Goal: Task Accomplishment & Management: Use online tool/utility

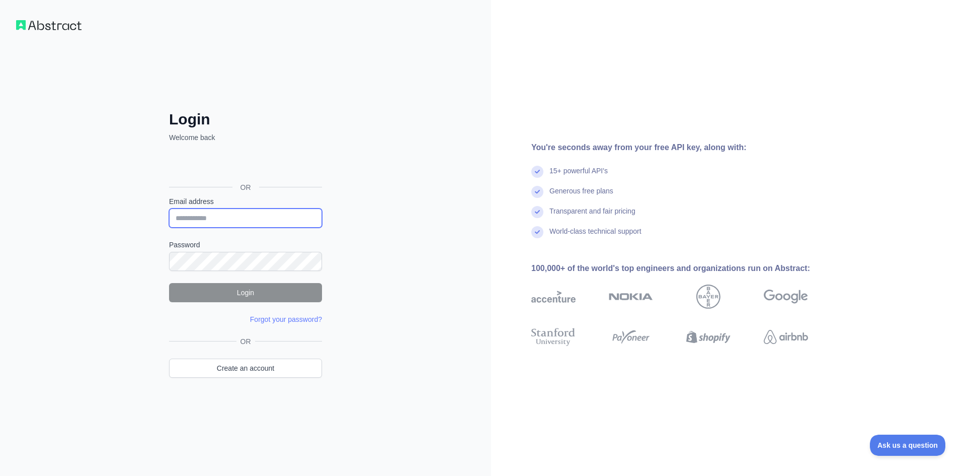
paste input "**********"
type input "**********"
click at [200, 217] on input "**********" at bounding box center [245, 217] width 153 height 19
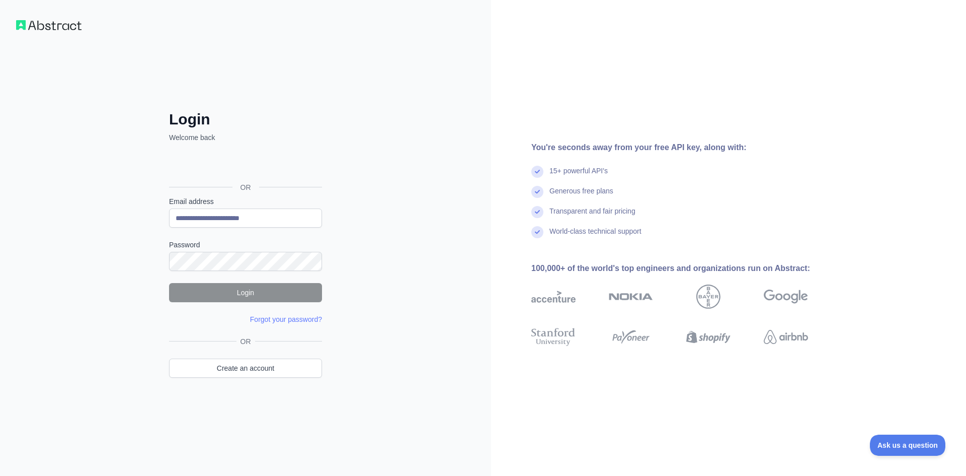
click at [798, 192] on div "Generous free plans" at bounding box center [685, 196] width 309 height 20
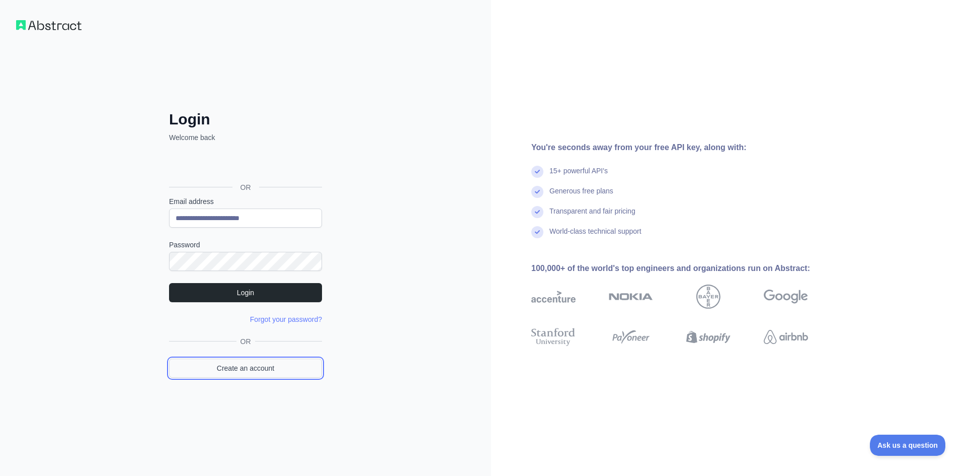
click at [270, 362] on link "Create an account" at bounding box center [245, 367] width 153 height 19
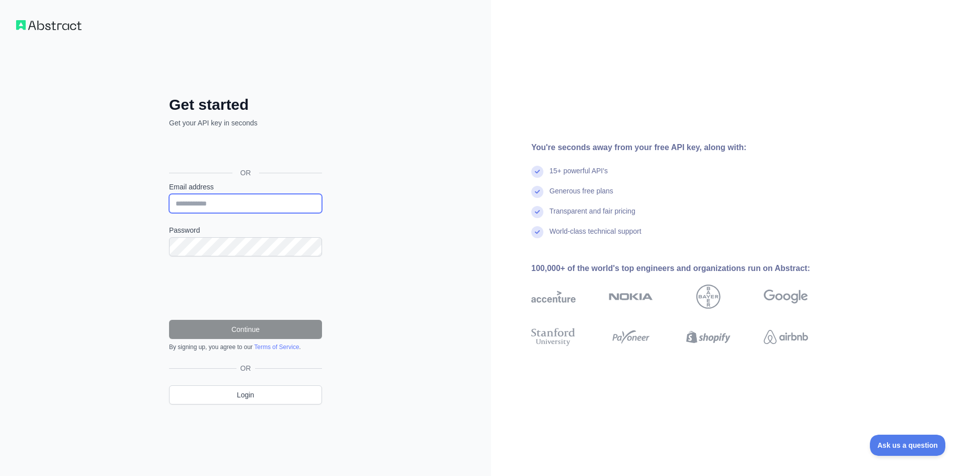
click at [200, 212] on input "Email address" at bounding box center [245, 203] width 153 height 19
click at [231, 205] on input "Email address" at bounding box center [245, 203] width 153 height 19
click at [115, 279] on div "**********" at bounding box center [245, 238] width 491 height 476
click at [211, 207] on input "Email address" at bounding box center [245, 203] width 153 height 19
paste input "**********"
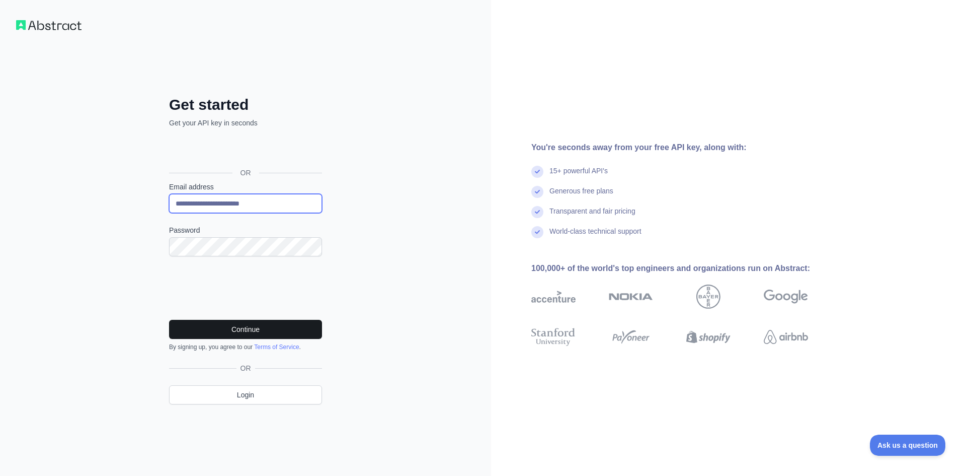
type input "**********"
click at [244, 326] on button "Continue" at bounding box center [245, 329] width 153 height 19
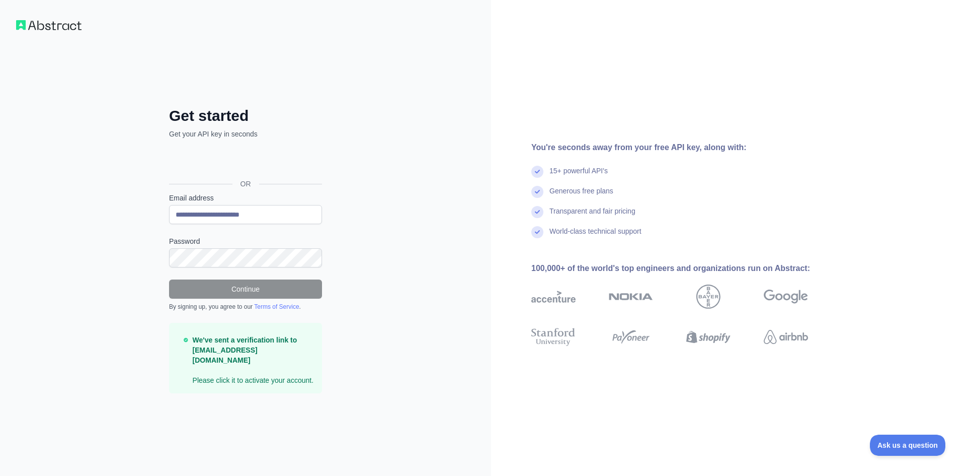
click at [41, 27] on img at bounding box center [48, 25] width 65 height 10
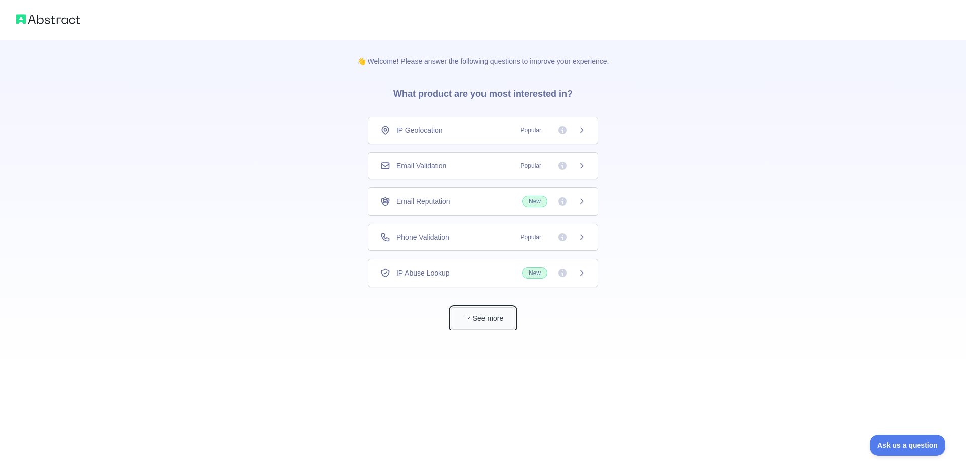
click at [497, 316] on button "See more" at bounding box center [483, 318] width 64 height 23
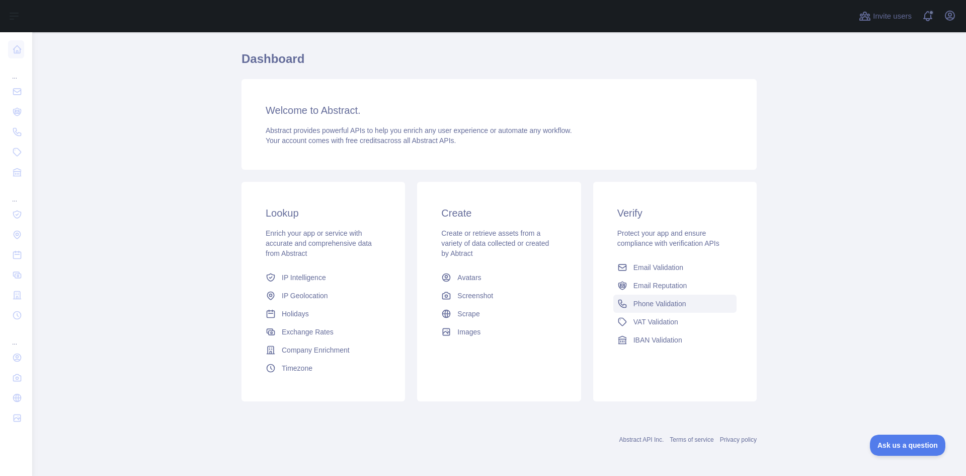
click at [652, 299] on span "Phone Validation" at bounding box center [660, 303] width 53 height 10
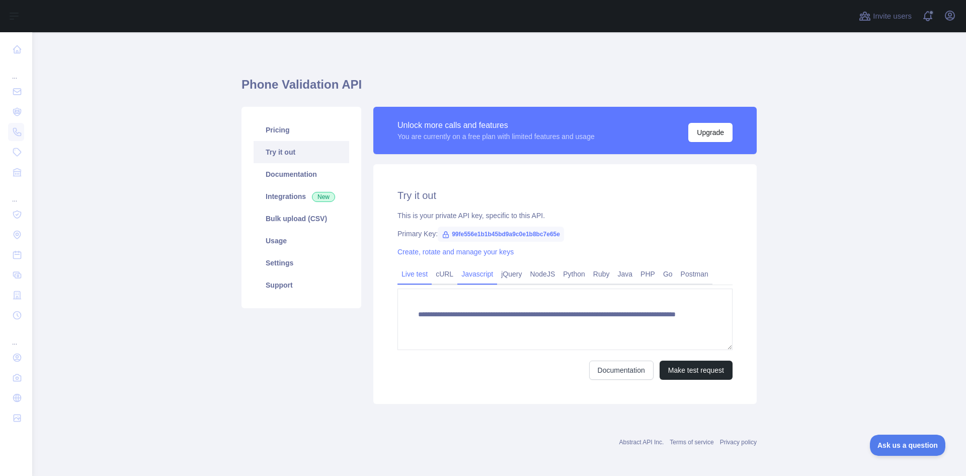
click at [469, 274] on link "Javascript" at bounding box center [477, 274] width 40 height 16
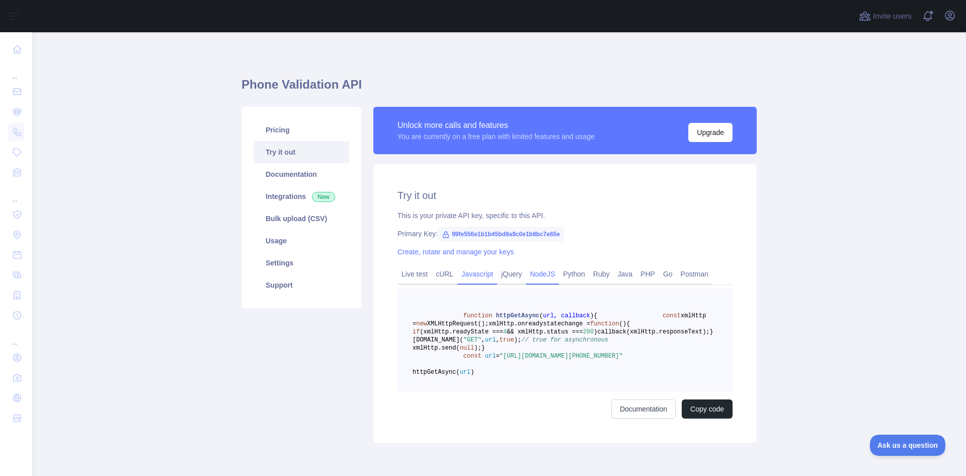
click at [529, 272] on link "NodeJS" at bounding box center [542, 274] width 33 height 16
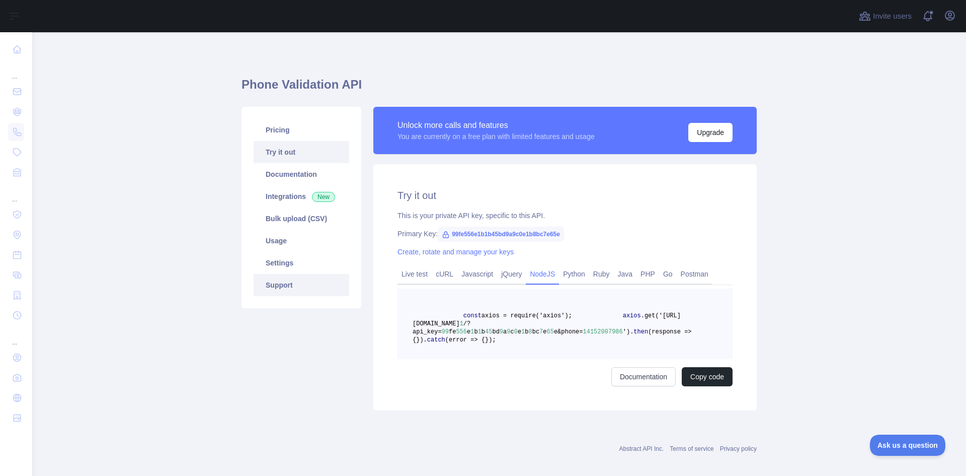
click at [286, 288] on link "Support" at bounding box center [302, 285] width 96 height 22
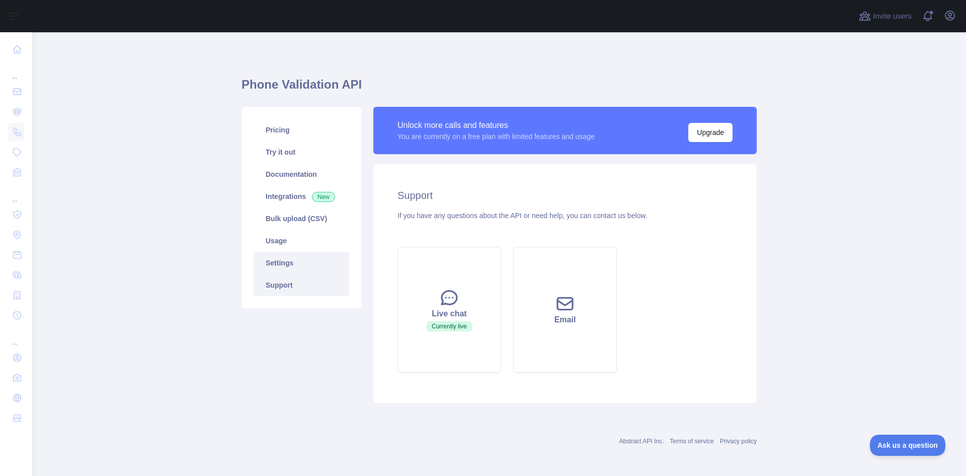
click at [289, 267] on link "Settings" at bounding box center [302, 263] width 96 height 22
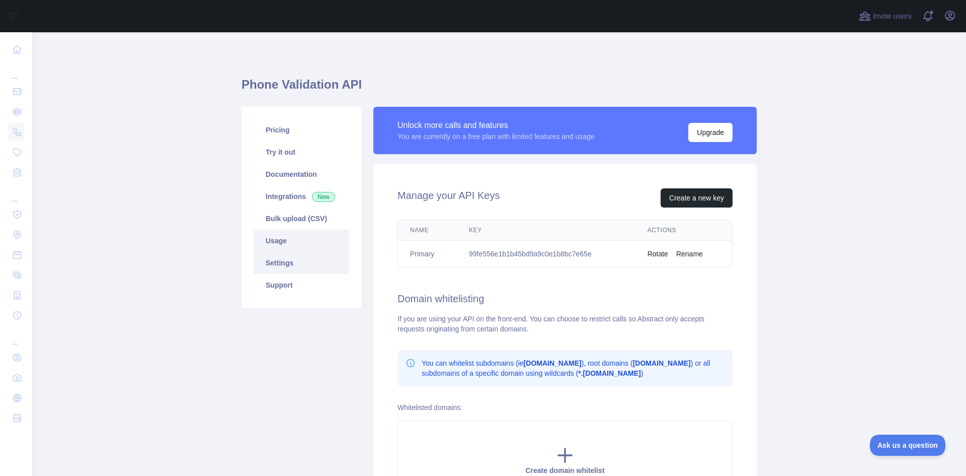
click at [286, 236] on link "Usage" at bounding box center [302, 240] width 96 height 22
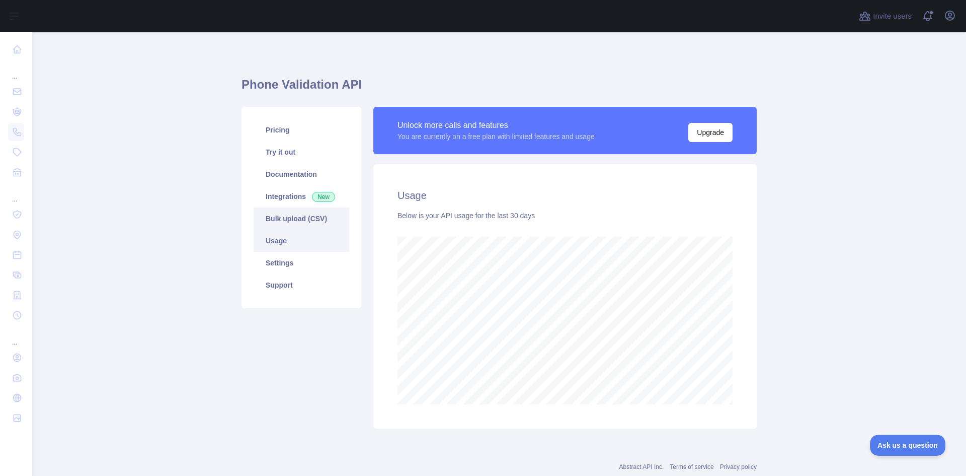
scroll to position [443, 927]
click at [285, 220] on link "Bulk upload (CSV)" at bounding box center [302, 218] width 96 height 22
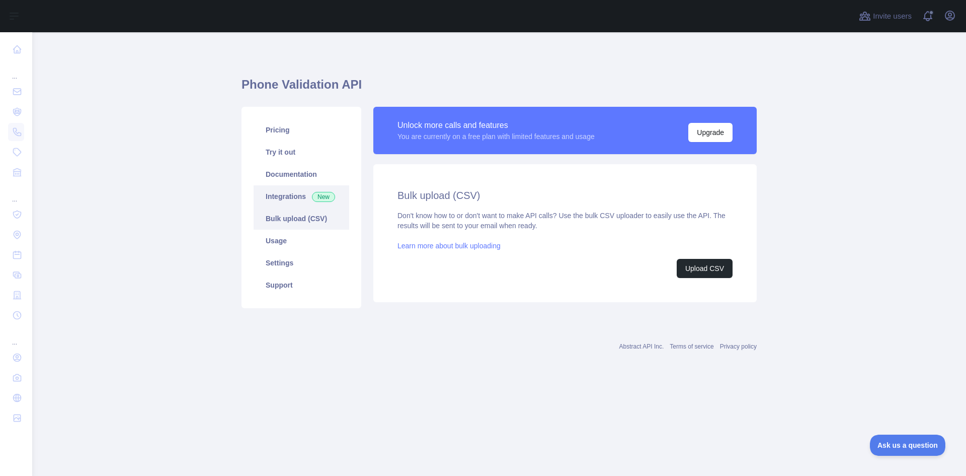
click at [282, 197] on link "Integrations New" at bounding box center [302, 196] width 96 height 22
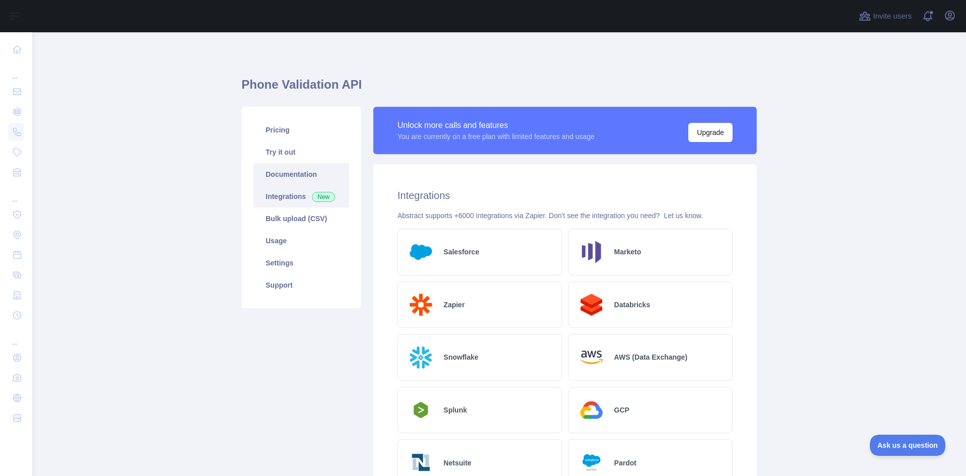
click at [282, 179] on link "Documentation" at bounding box center [302, 174] width 96 height 22
click at [301, 132] on link "Pricing" at bounding box center [302, 130] width 96 height 22
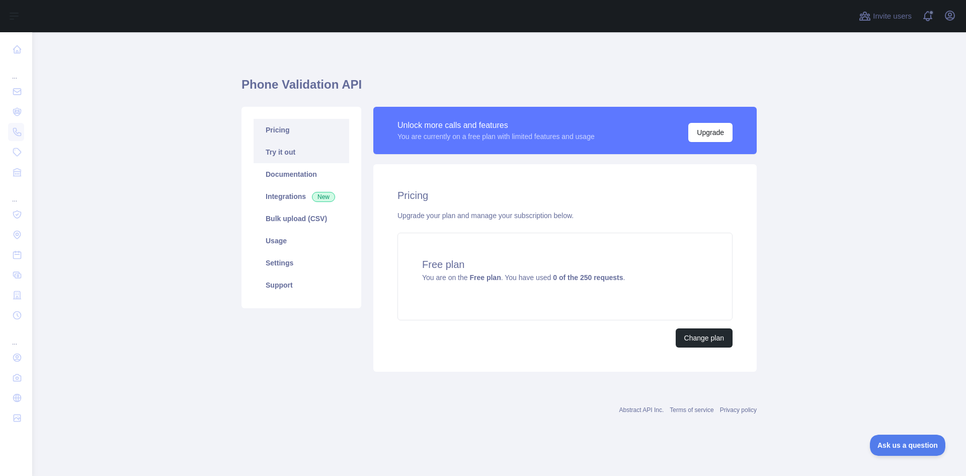
click at [292, 160] on link "Try it out" at bounding box center [302, 152] width 96 height 22
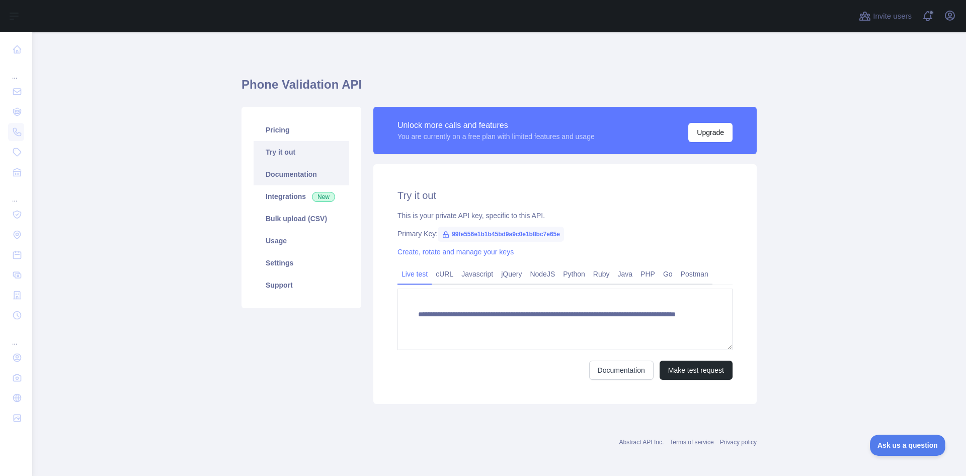
click at [292, 177] on link "Documentation" at bounding box center [302, 174] width 96 height 22
click at [281, 172] on link "Documentation" at bounding box center [302, 174] width 96 height 22
click at [532, 274] on link "NodeJS" at bounding box center [542, 274] width 33 height 16
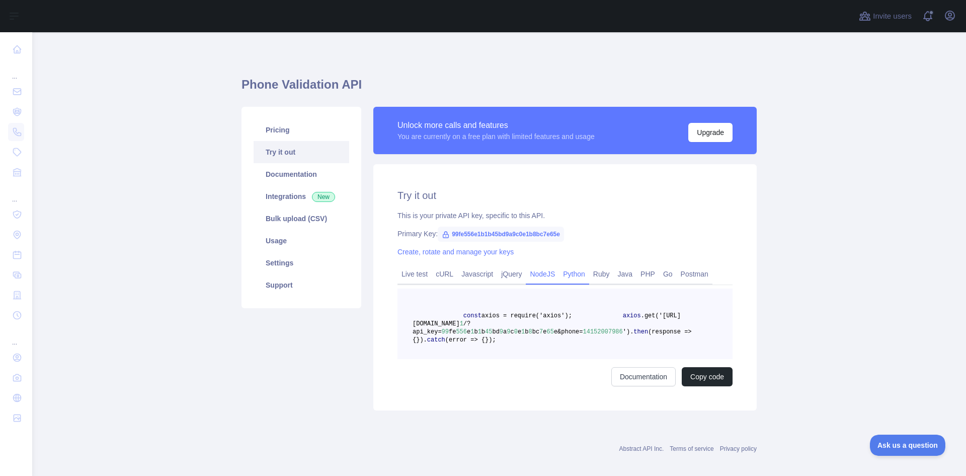
click at [571, 278] on link "Python" at bounding box center [574, 274] width 30 height 16
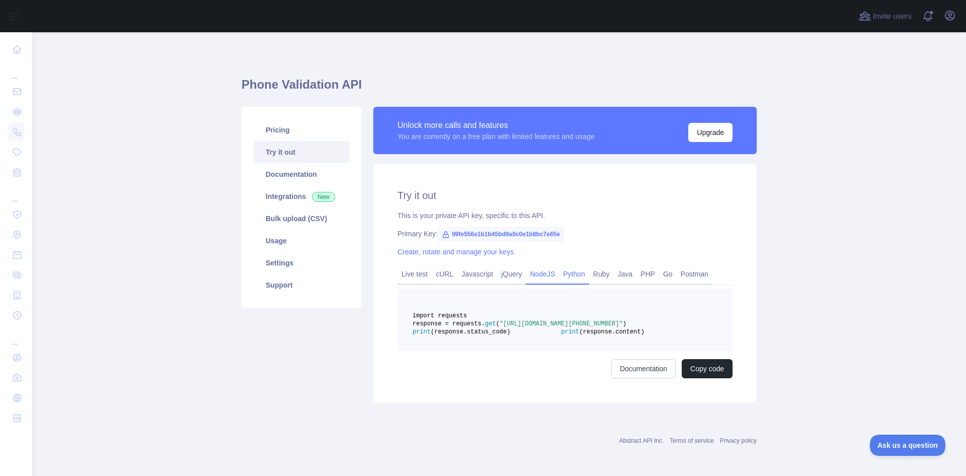
click at [536, 276] on link "NodeJS" at bounding box center [542, 274] width 33 height 16
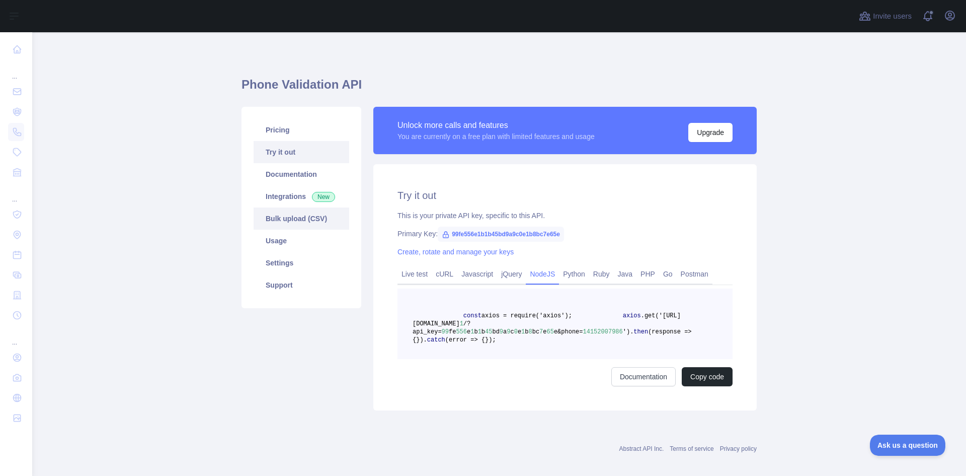
click at [307, 223] on link "Bulk upload (CSV)" at bounding box center [302, 218] width 96 height 22
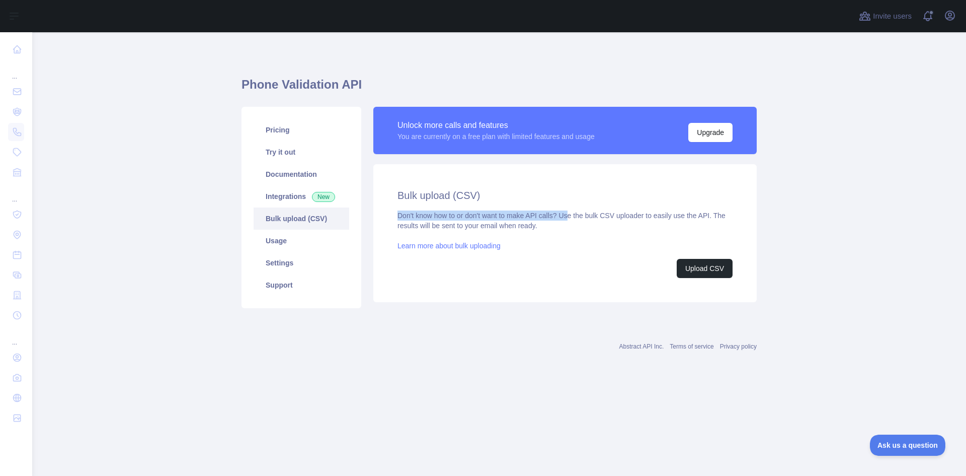
drag, startPoint x: 399, startPoint y: 216, endPoint x: 567, endPoint y: 213, distance: 168.6
click at [567, 213] on div "Don't know how to or don't want to make API calls? Use the bulk CSV uploader to…" at bounding box center [565, 243] width 335 height 67
click at [280, 150] on link "Try it out" at bounding box center [302, 152] width 96 height 22
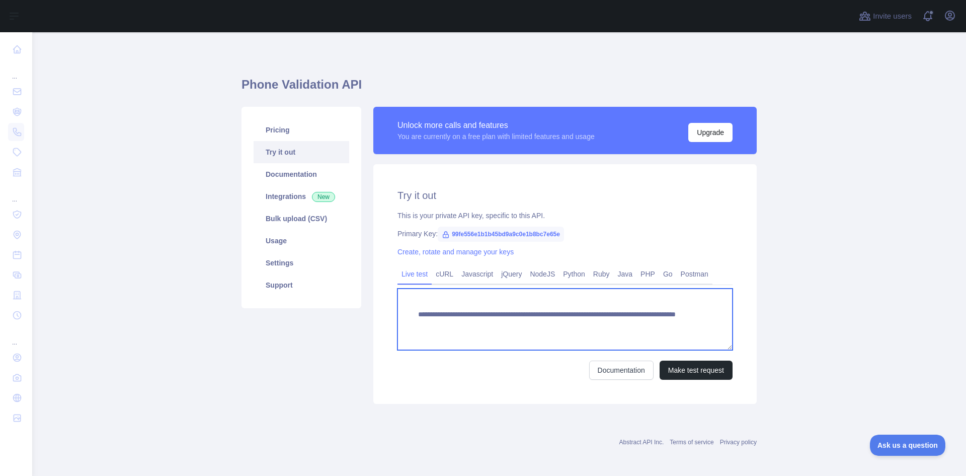
drag, startPoint x: 436, startPoint y: 317, endPoint x: 536, endPoint y: 318, distance: 99.6
click at [536, 318] on textarea "**********" at bounding box center [565, 318] width 335 height 61
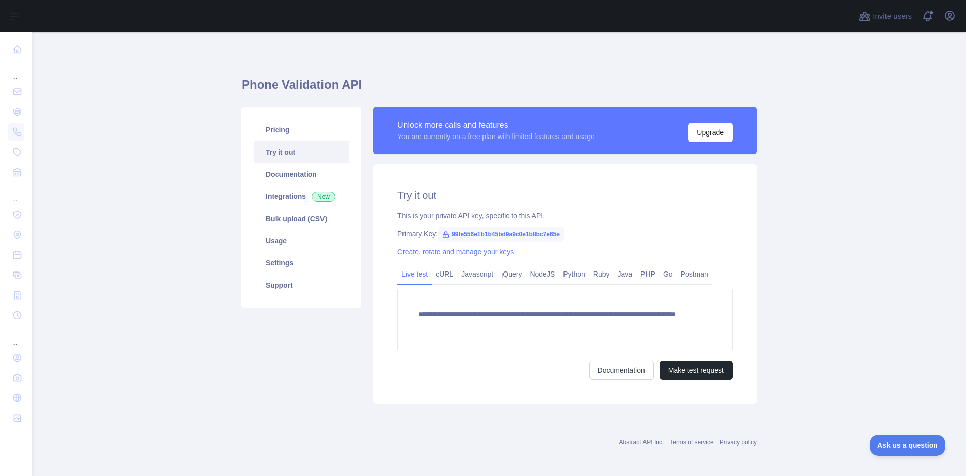
drag, startPoint x: 537, startPoint y: 356, endPoint x: 518, endPoint y: 352, distance: 19.0
click at [536, 356] on form "**********" at bounding box center [565, 333] width 335 height 91
click at [450, 234] on span "99fe556e1b1b45bd9a9c0e1b8bc7e65e" at bounding box center [501, 233] width 126 height 15
drag, startPoint x: 446, startPoint y: 233, endPoint x: 557, endPoint y: 230, distance: 110.2
click at [557, 230] on span "99fe556e1b1b45bd9a9c0e1b8bc7e65e" at bounding box center [501, 233] width 126 height 15
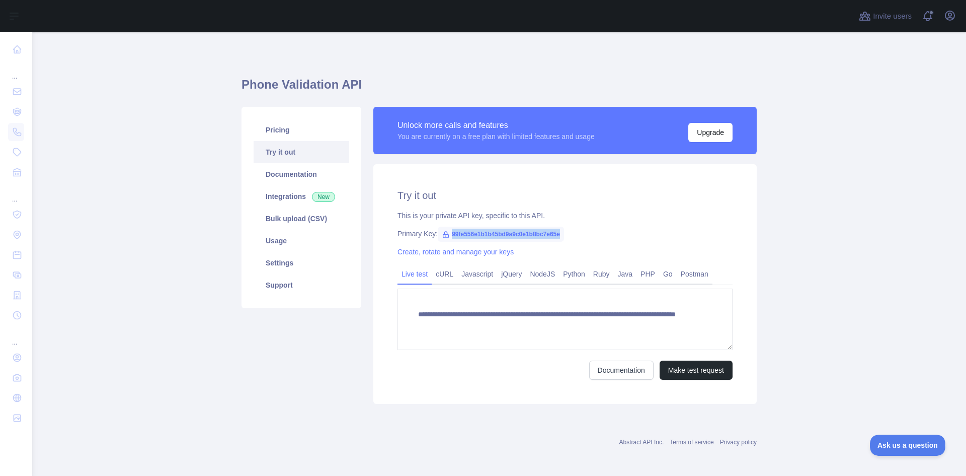
copy span "99fe556e1b1b45bd9a9c0e1b8bc7e65e"
click at [294, 269] on link "Settings" at bounding box center [302, 263] width 96 height 22
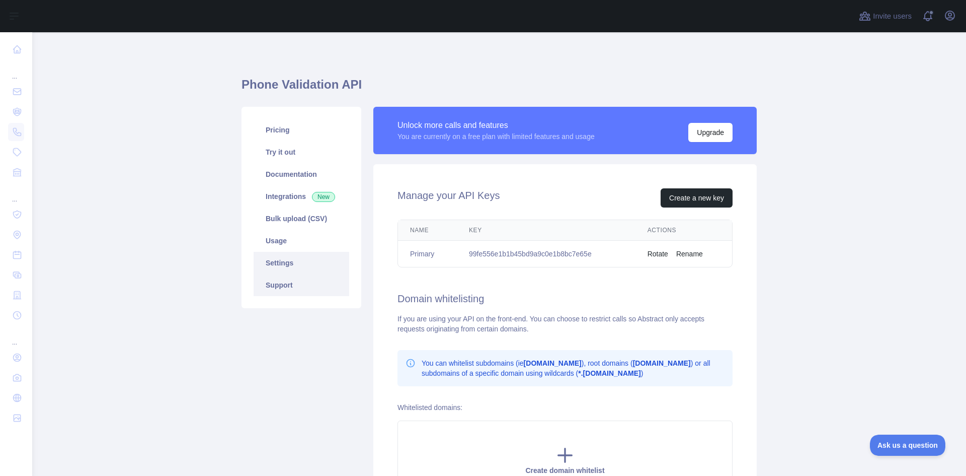
click at [289, 280] on link "Support" at bounding box center [302, 285] width 96 height 22
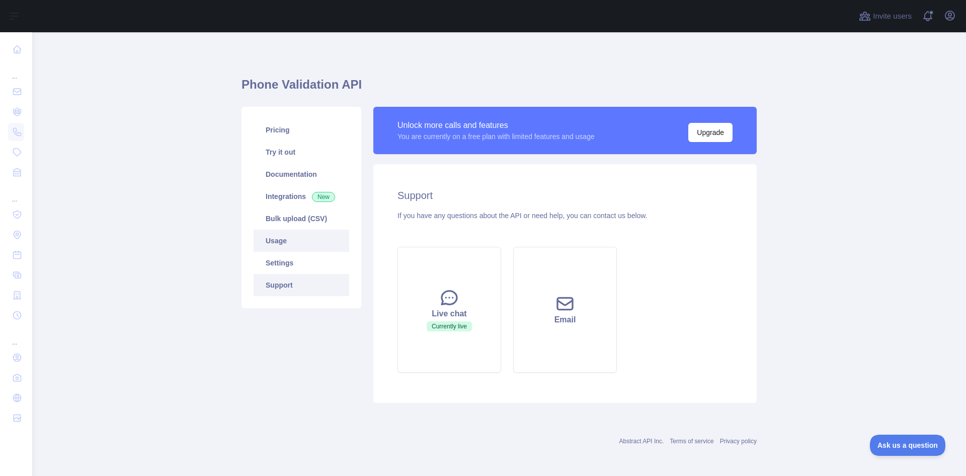
click at [283, 244] on link "Usage" at bounding box center [302, 240] width 96 height 22
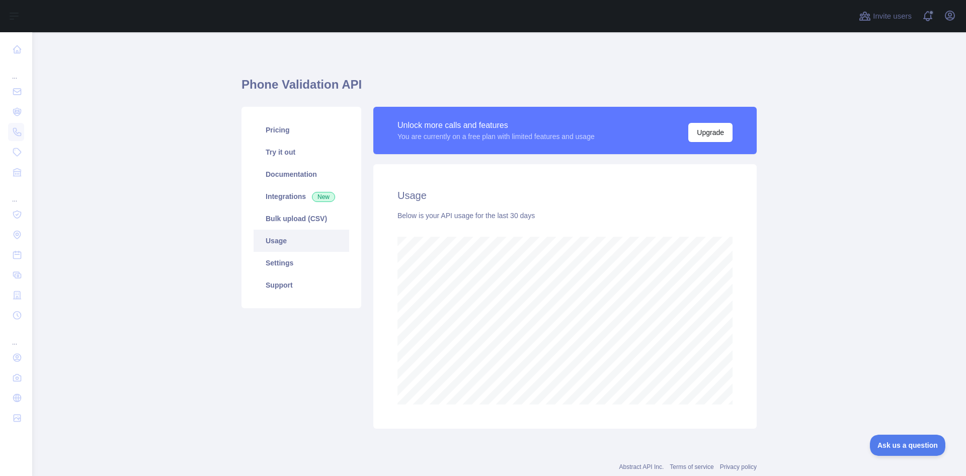
scroll to position [443, 927]
click at [287, 227] on link "Bulk upload (CSV)" at bounding box center [302, 218] width 96 height 22
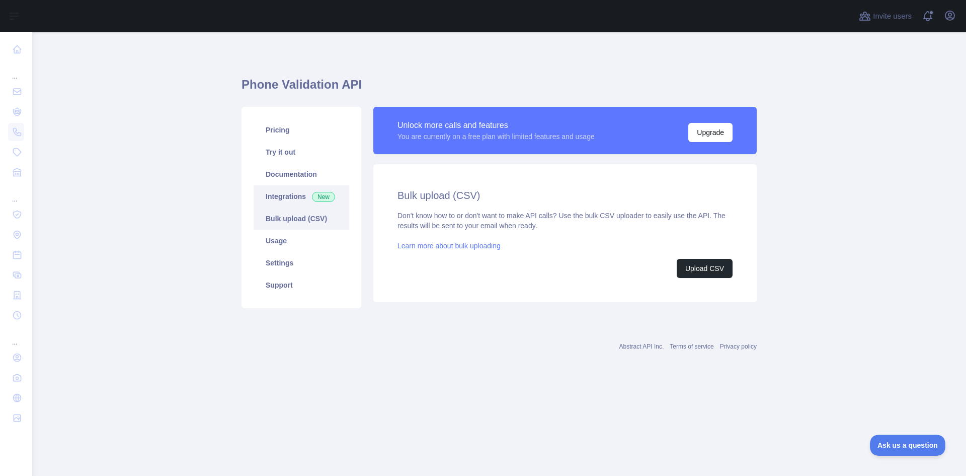
click at [283, 196] on link "Integrations New" at bounding box center [302, 196] width 96 height 22
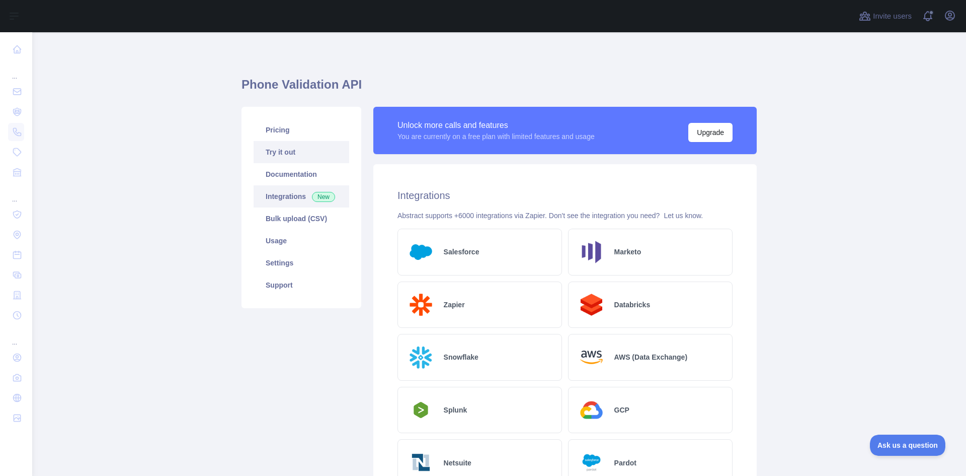
click at [283, 157] on link "Try it out" at bounding box center [302, 152] width 96 height 22
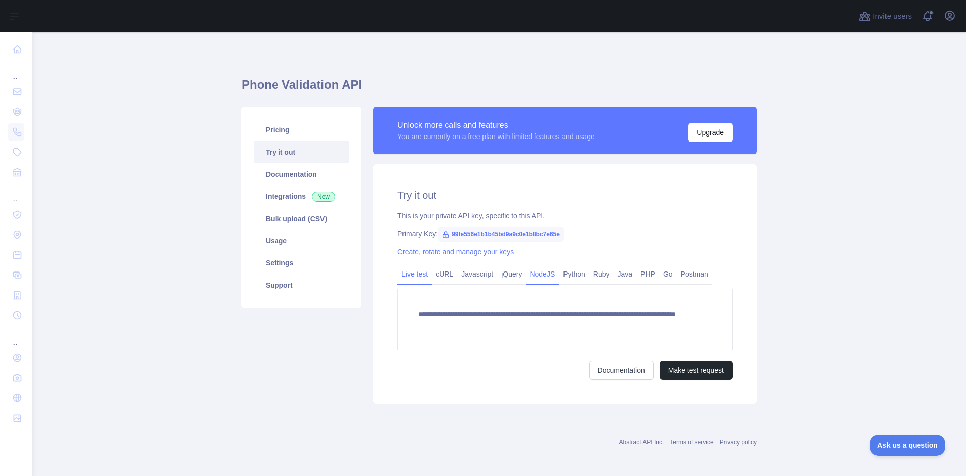
click at [530, 274] on link "NodeJS" at bounding box center [542, 274] width 33 height 16
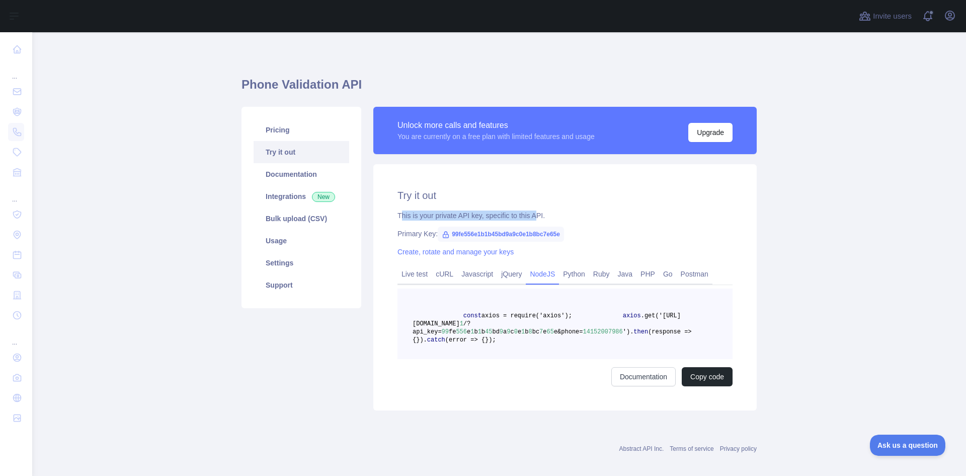
drag, startPoint x: 396, startPoint y: 217, endPoint x: 532, endPoint y: 214, distance: 135.9
click at [531, 214] on div "This is your private API key, specific to this API." at bounding box center [565, 215] width 335 height 10
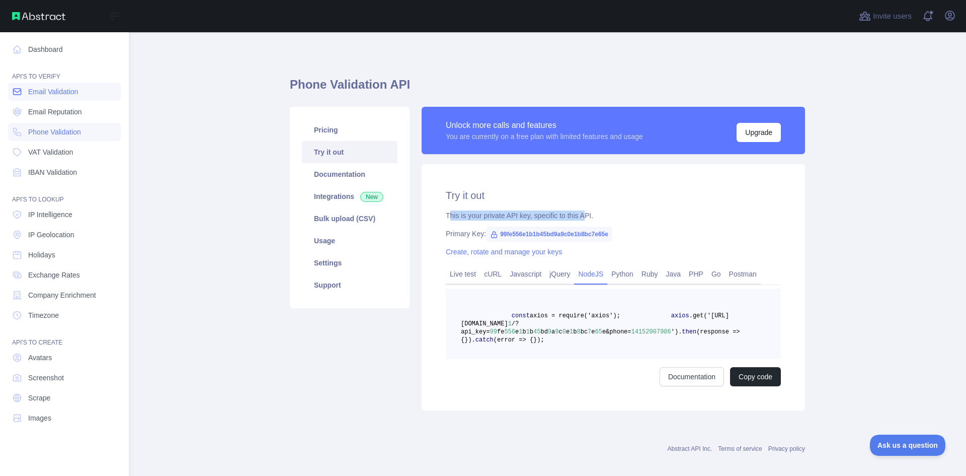
click at [65, 98] on link "Email Validation" at bounding box center [64, 92] width 113 height 18
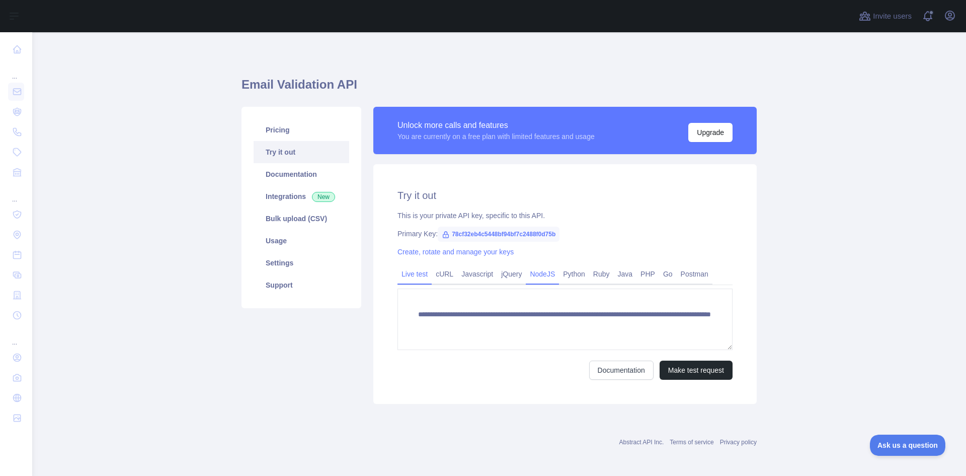
click at [529, 274] on link "NodeJS" at bounding box center [542, 274] width 33 height 16
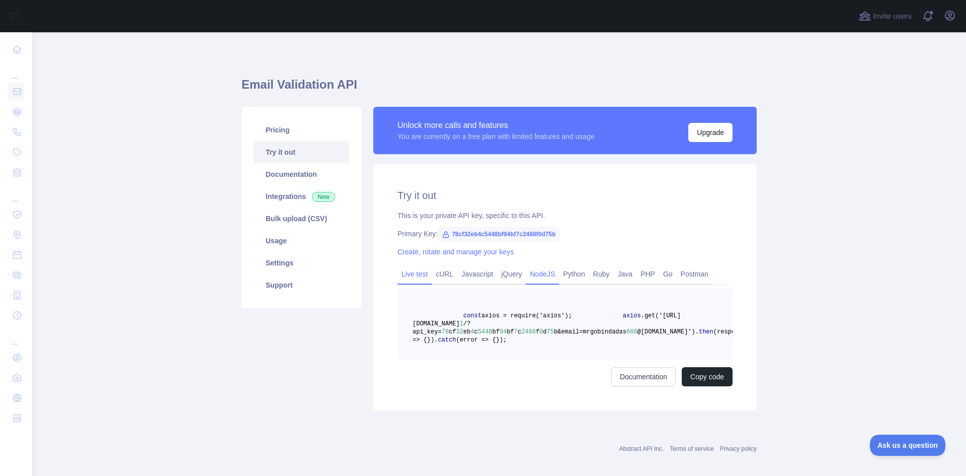
click at [414, 277] on link "Live test" at bounding box center [415, 274] width 34 height 16
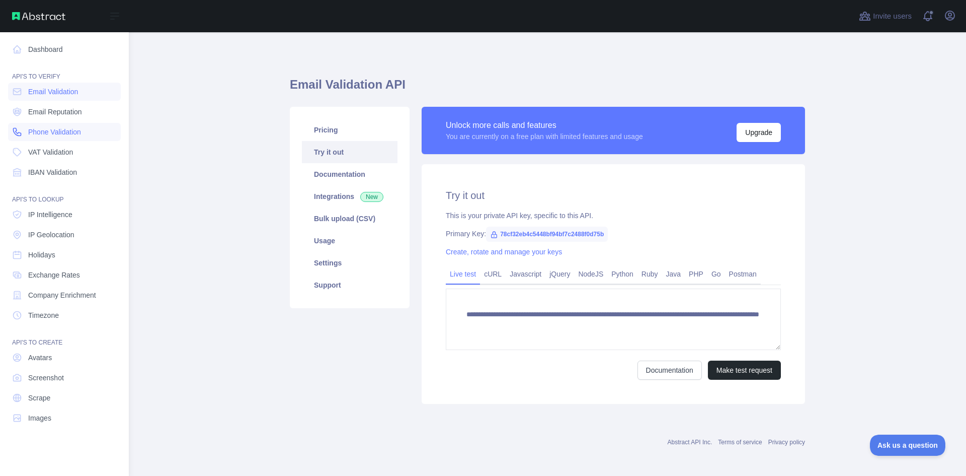
click at [32, 133] on span "Phone Validation" at bounding box center [54, 132] width 53 height 10
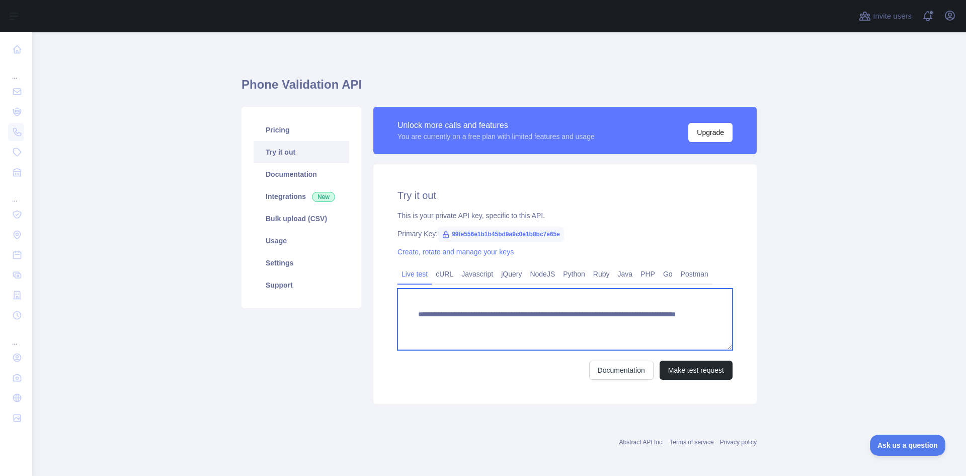
click at [635, 324] on textarea "**********" at bounding box center [565, 318] width 335 height 61
click at [636, 325] on textarea "**********" at bounding box center [565, 318] width 335 height 61
type textarea "**********"
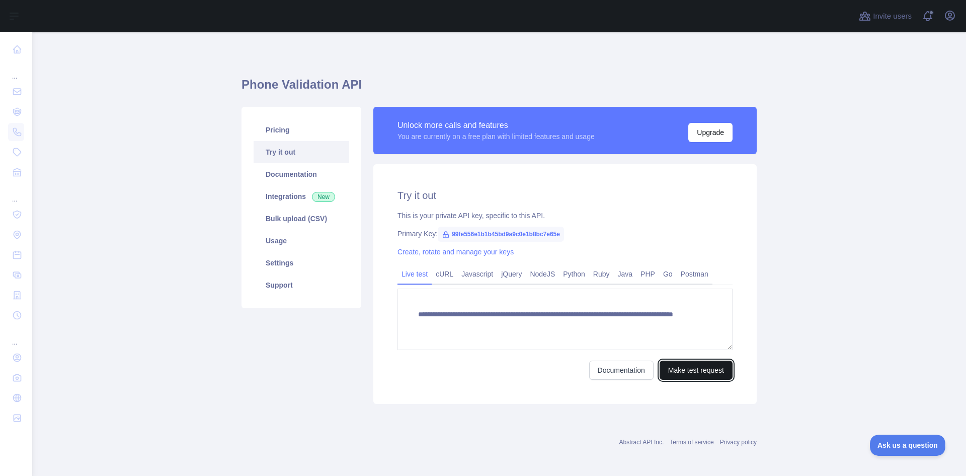
click at [691, 369] on button "Make test request" at bounding box center [696, 369] width 73 height 19
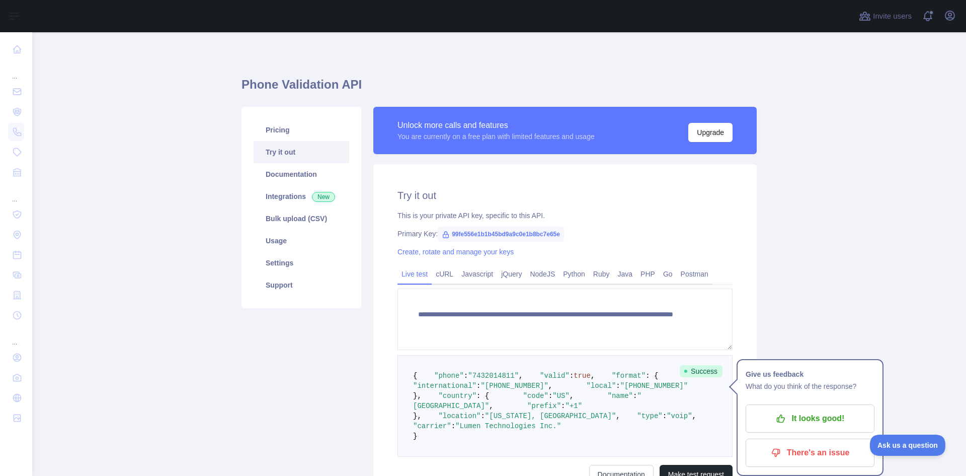
click at [290, 141] on link "Try it out" at bounding box center [302, 152] width 96 height 22
click at [288, 132] on link "Pricing" at bounding box center [302, 130] width 96 height 22
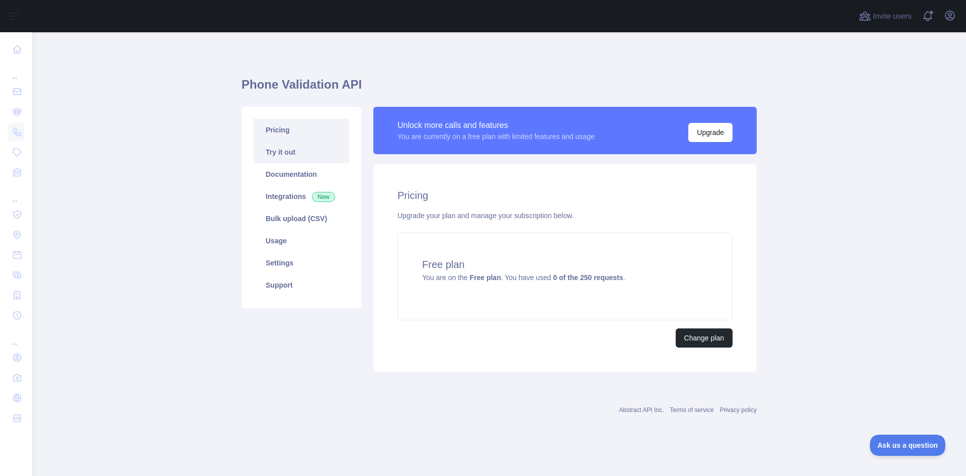
click at [299, 155] on link "Try it out" at bounding box center [302, 152] width 96 height 22
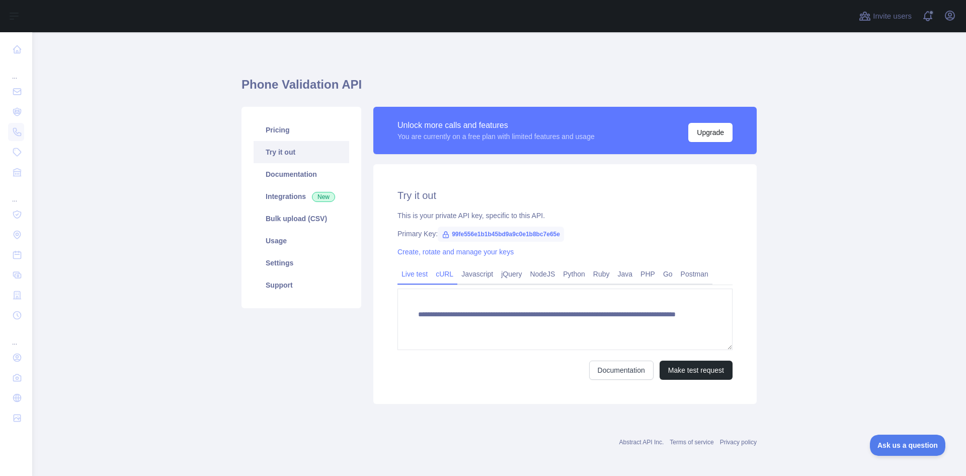
click at [442, 277] on link "cURL" at bounding box center [445, 274] width 26 height 16
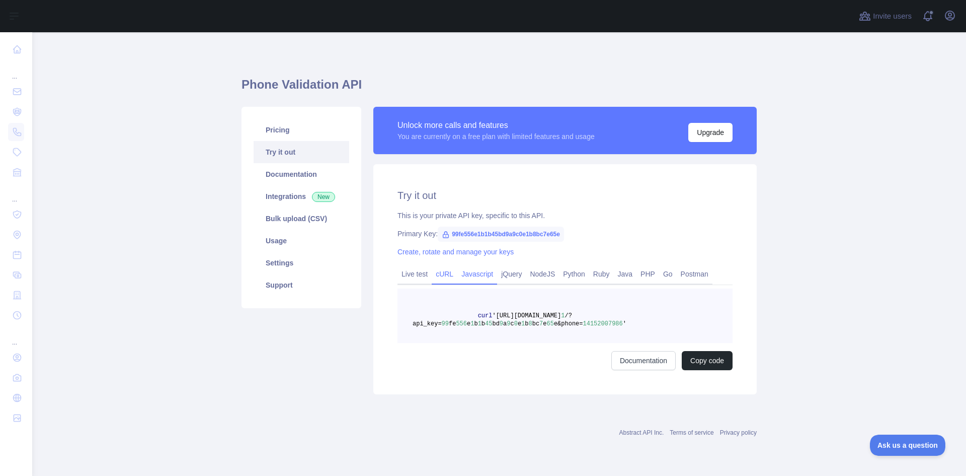
click at [490, 272] on link "Javascript" at bounding box center [477, 274] width 40 height 16
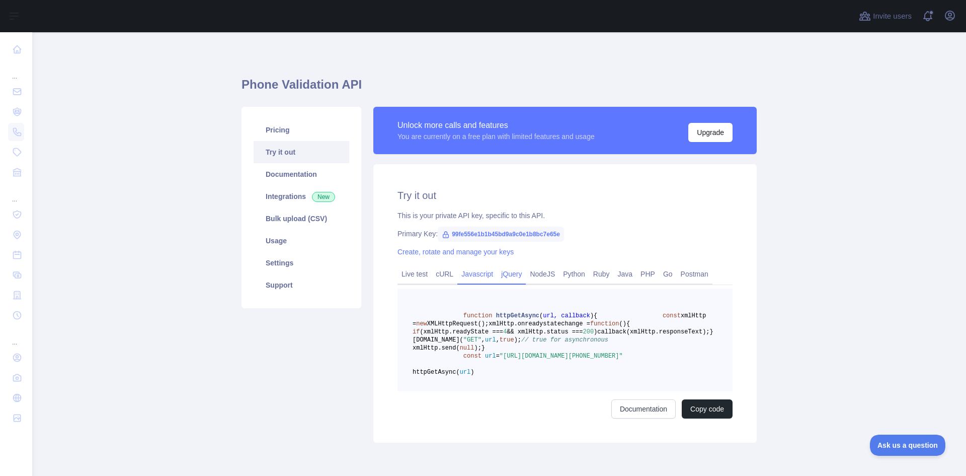
click at [498, 272] on link "jQuery" at bounding box center [511, 274] width 29 height 16
